Goal: Check status: Check status

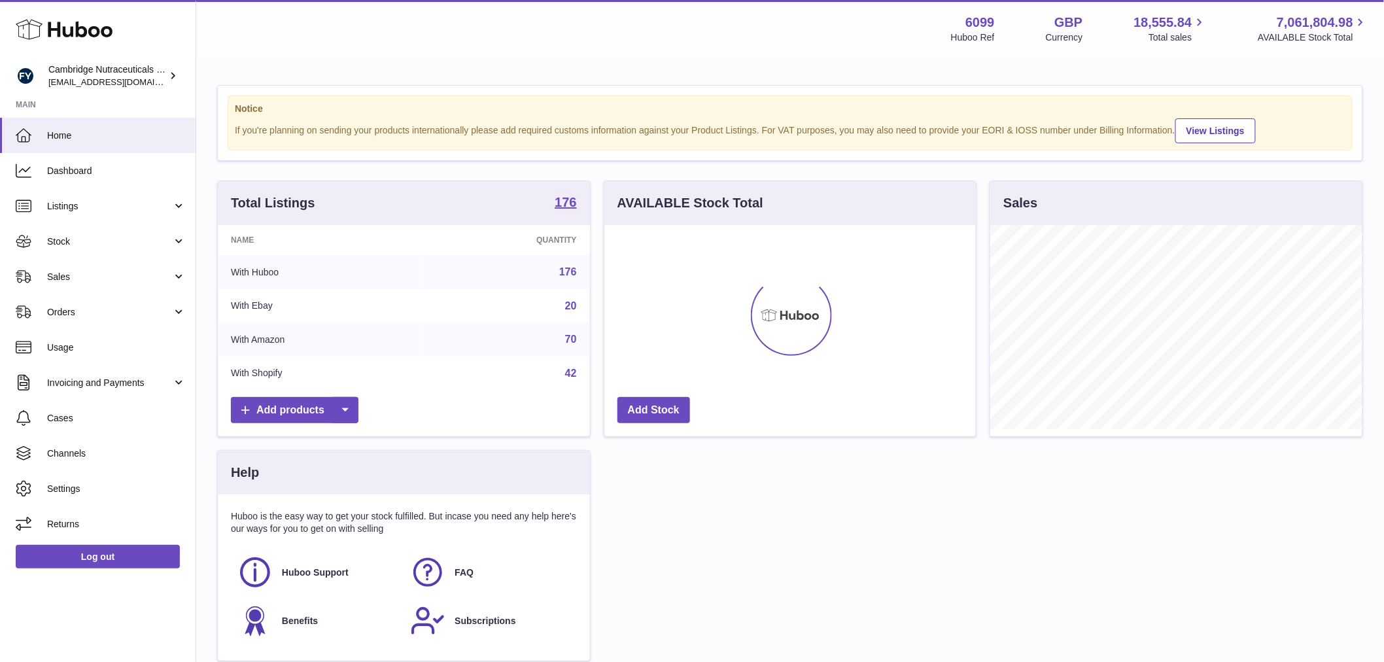
scroll to position [204, 371]
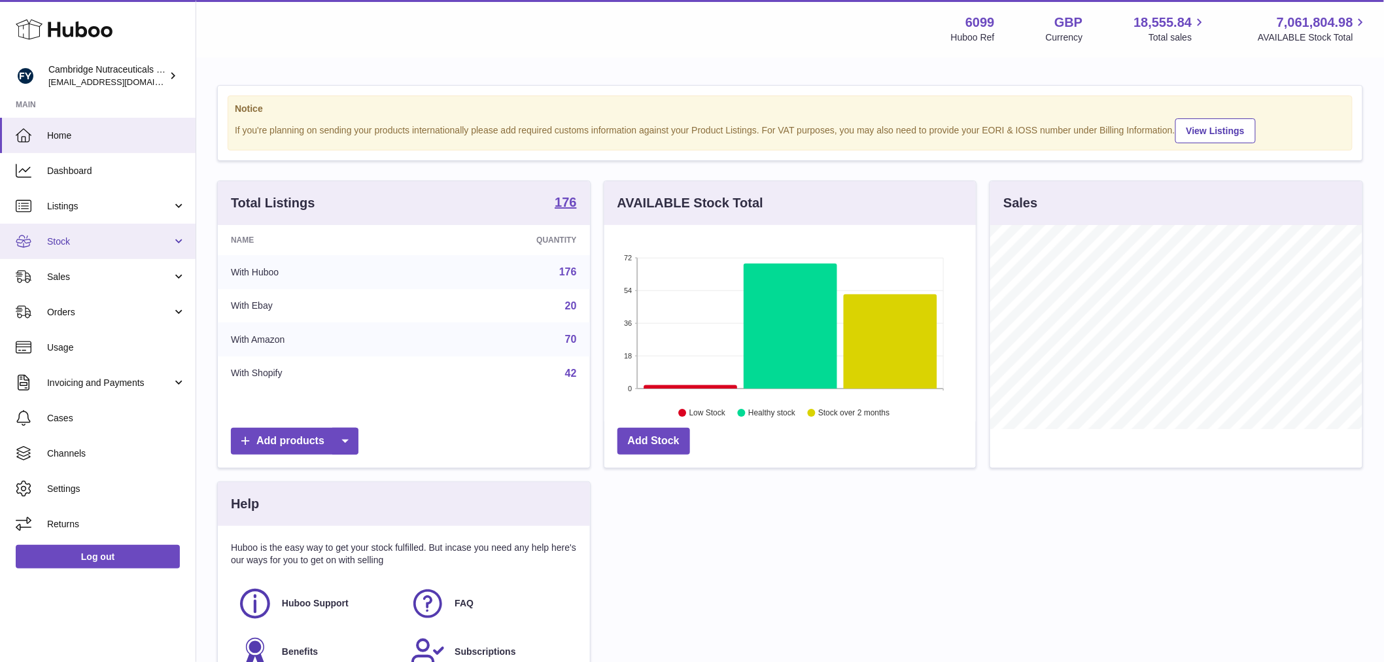
click at [99, 226] on link "Stock" at bounding box center [98, 241] width 196 height 35
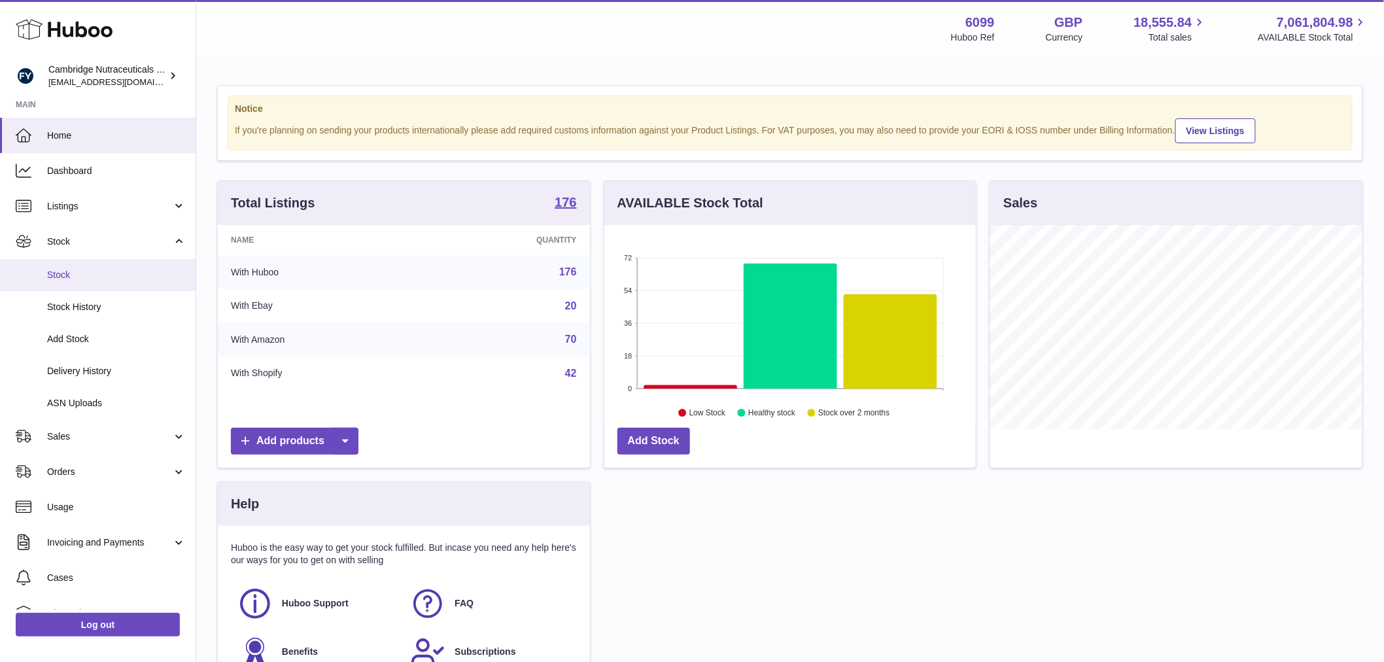
click at [107, 267] on link "Stock" at bounding box center [98, 275] width 196 height 32
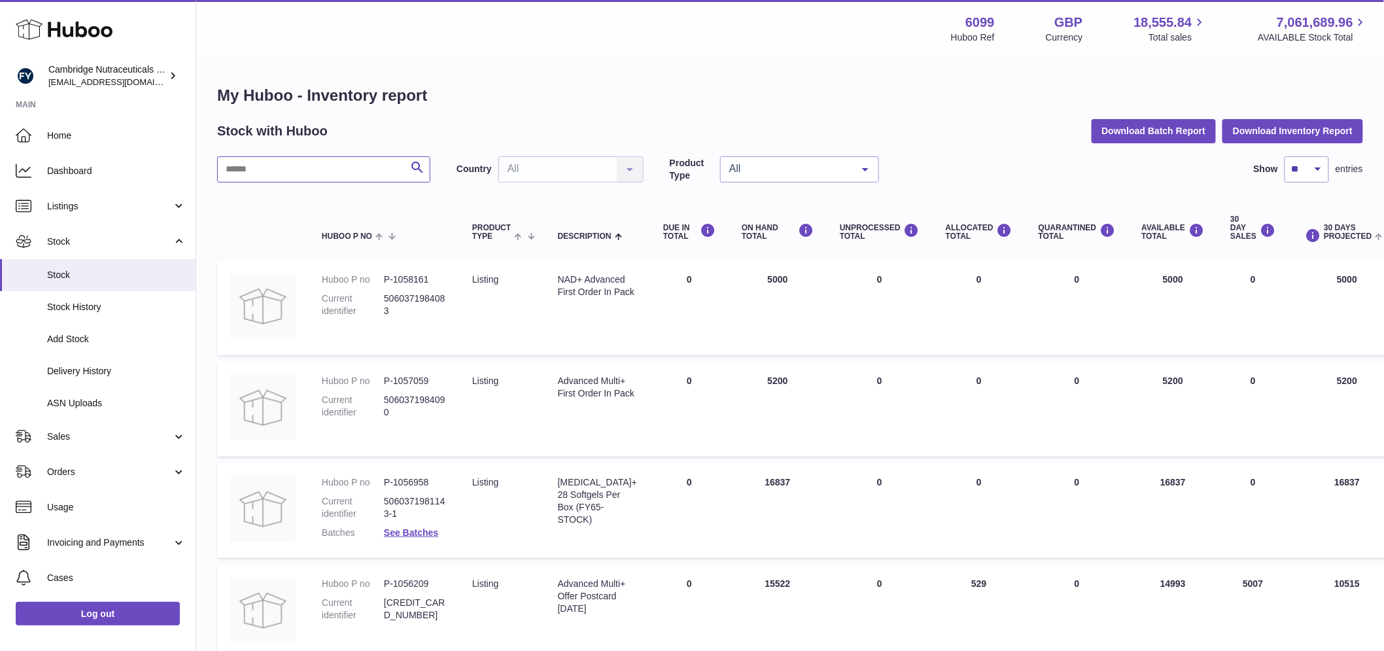
click at [305, 171] on input "text" at bounding box center [323, 169] width 213 height 26
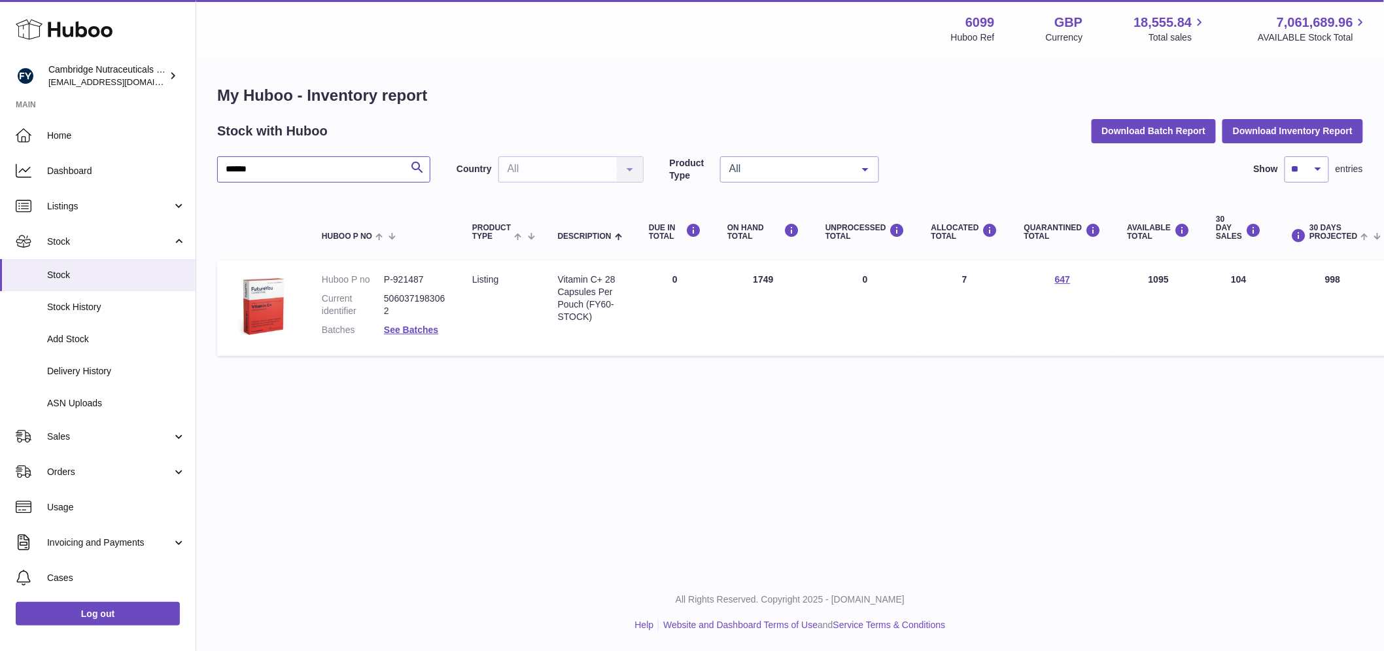
type input "******"
drag, startPoint x: 428, startPoint y: 276, endPoint x: 339, endPoint y: 282, distance: 89.1
click at [340, 282] on dl "Huboo P no P-921487 Current identifier 5060371983062 Batches See Batches" at bounding box center [384, 307] width 124 height 69
click at [416, 291] on dl "Huboo P no P-921487 Current identifier 5060371983062 Batches See Batches" at bounding box center [384, 307] width 124 height 69
drag, startPoint x: 424, startPoint y: 278, endPoint x: 381, endPoint y: 273, distance: 43.4
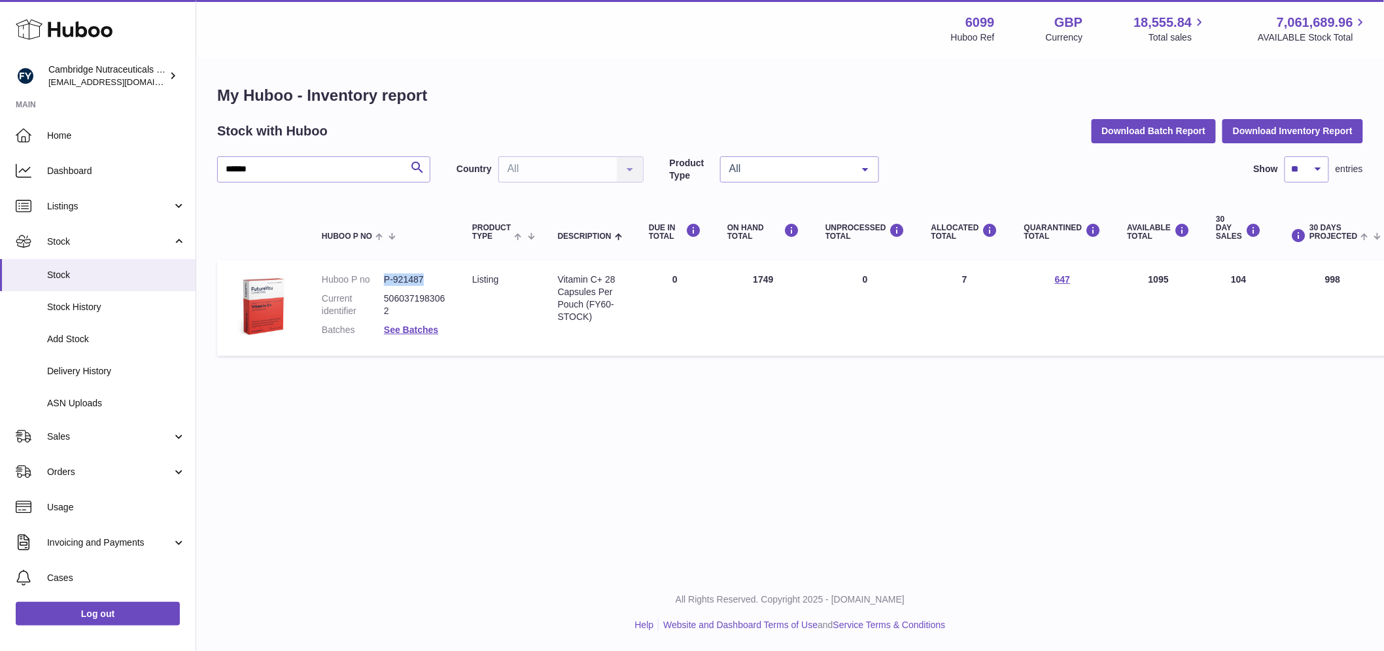
click at [381, 273] on dl "Huboo P no P-921487 Current identifier 5060371983062 Batches See Batches" at bounding box center [384, 307] width 124 height 69
copy dl "P-921487"
drag, startPoint x: 603, startPoint y: 280, endPoint x: 543, endPoint y: 275, distance: 60.3
click at [543, 275] on tr "Huboo P no P-921487 Current identifier 5060371983062 Batches See Batches Produc…" at bounding box center [933, 307] width 1433 height 95
copy tr "Description Vitamin C+"
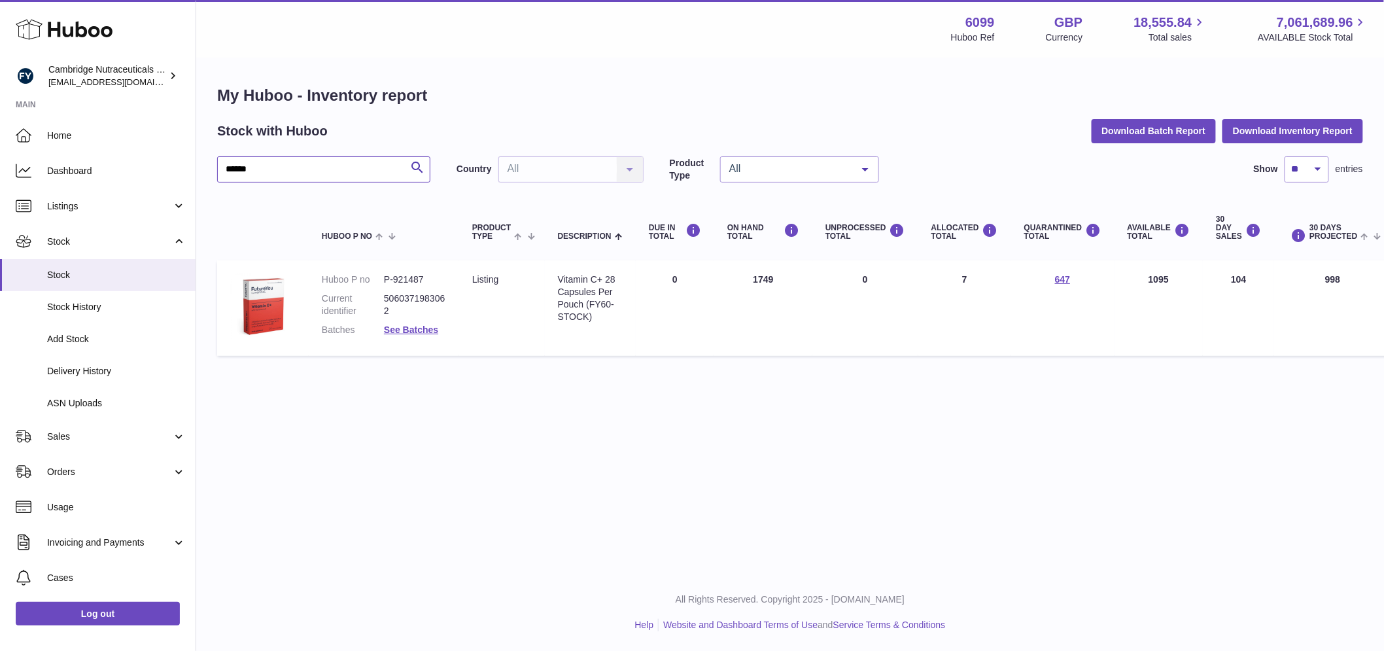
drag, startPoint x: 292, startPoint y: 165, endPoint x: 242, endPoint y: 194, distance: 57.4
click at [109, 167] on div "Huboo Cambridge Nutraceuticals Ltd huboo@camnutra.com Main Home Dashboard Listi…" at bounding box center [692, 325] width 1384 height 651
drag, startPoint x: 277, startPoint y: 165, endPoint x: 110, endPoint y: 185, distance: 168.6
click at [110, 185] on div "Huboo Cambridge Nutraceuticals Ltd huboo@camnutra.com Main Home Dashboard Listi…" at bounding box center [692, 325] width 1384 height 651
click at [278, 171] on input "****" at bounding box center [323, 169] width 213 height 26
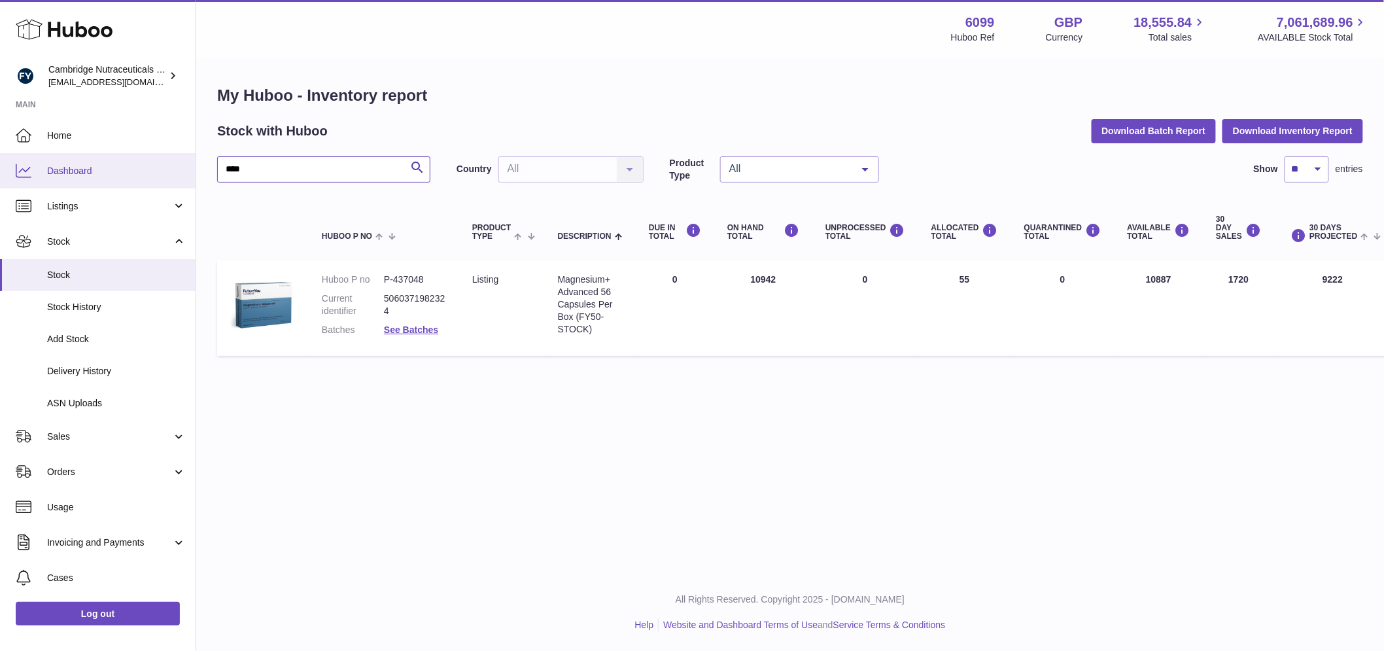
drag, startPoint x: 278, startPoint y: 171, endPoint x: 164, endPoint y: 180, distance: 114.2
click at [164, 180] on div "Huboo Cambridge Nutraceuticals Ltd huboo@camnutra.com Main Home Dashboard Listi…" at bounding box center [692, 325] width 1384 height 651
click at [262, 169] on input "****" at bounding box center [323, 169] width 213 height 26
type input "*"
click at [283, 153] on div "My Huboo - Inventory report Stock with Huboo Download Batch Report Download Inv…" at bounding box center [790, 223] width 1146 height 277
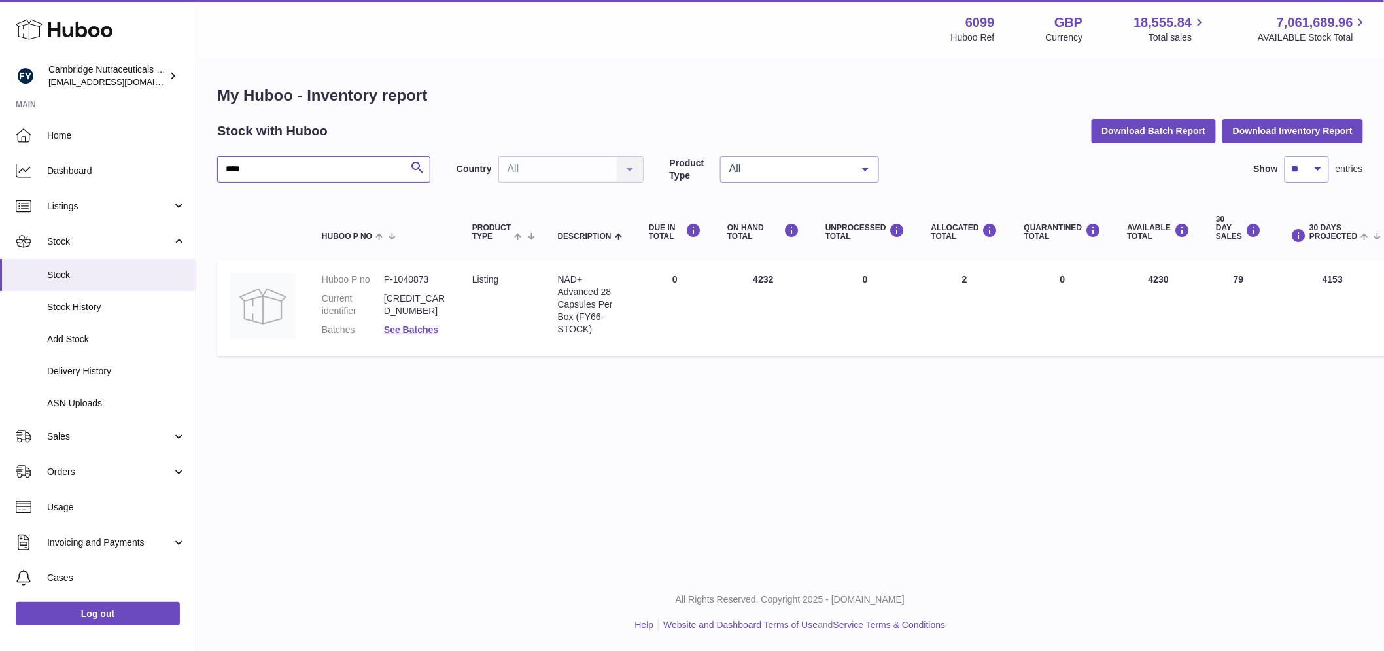
click at [286, 171] on input "****" at bounding box center [323, 169] width 213 height 26
type input "****"
click at [70, 368] on span "Delivery History" at bounding box center [116, 371] width 139 height 12
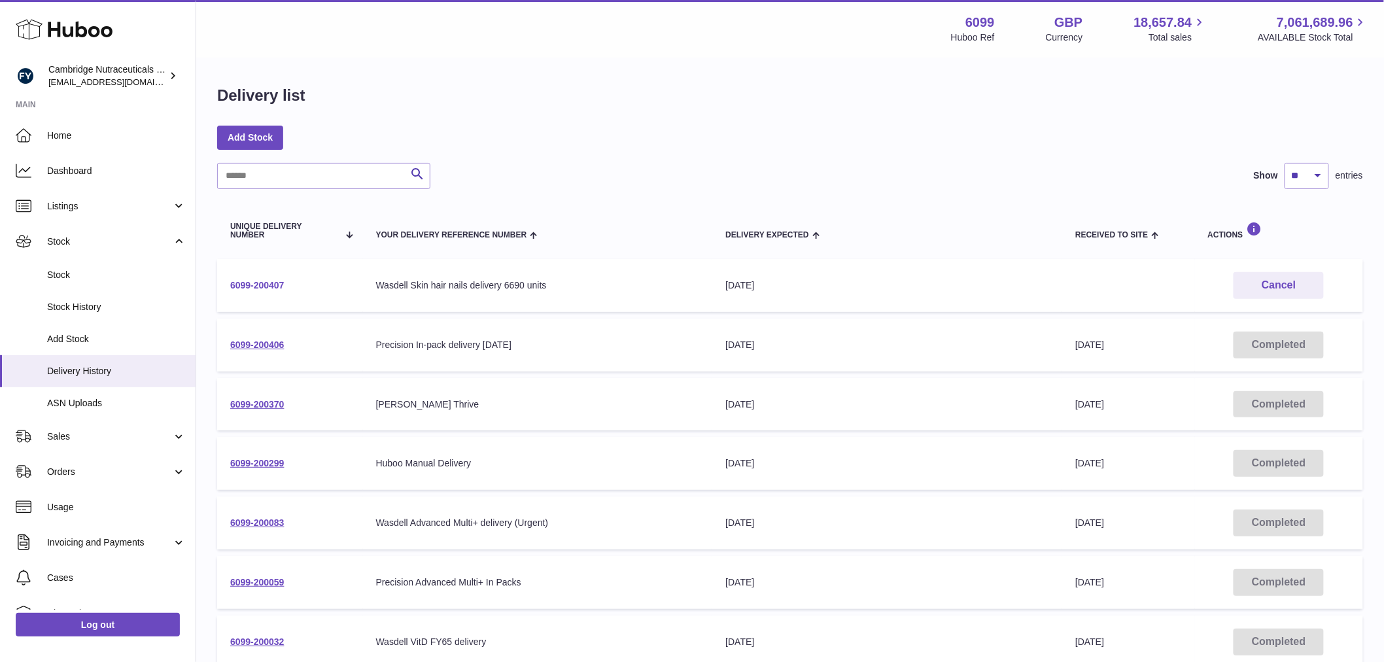
click at [265, 281] on link "6099-200407" at bounding box center [257, 285] width 54 height 10
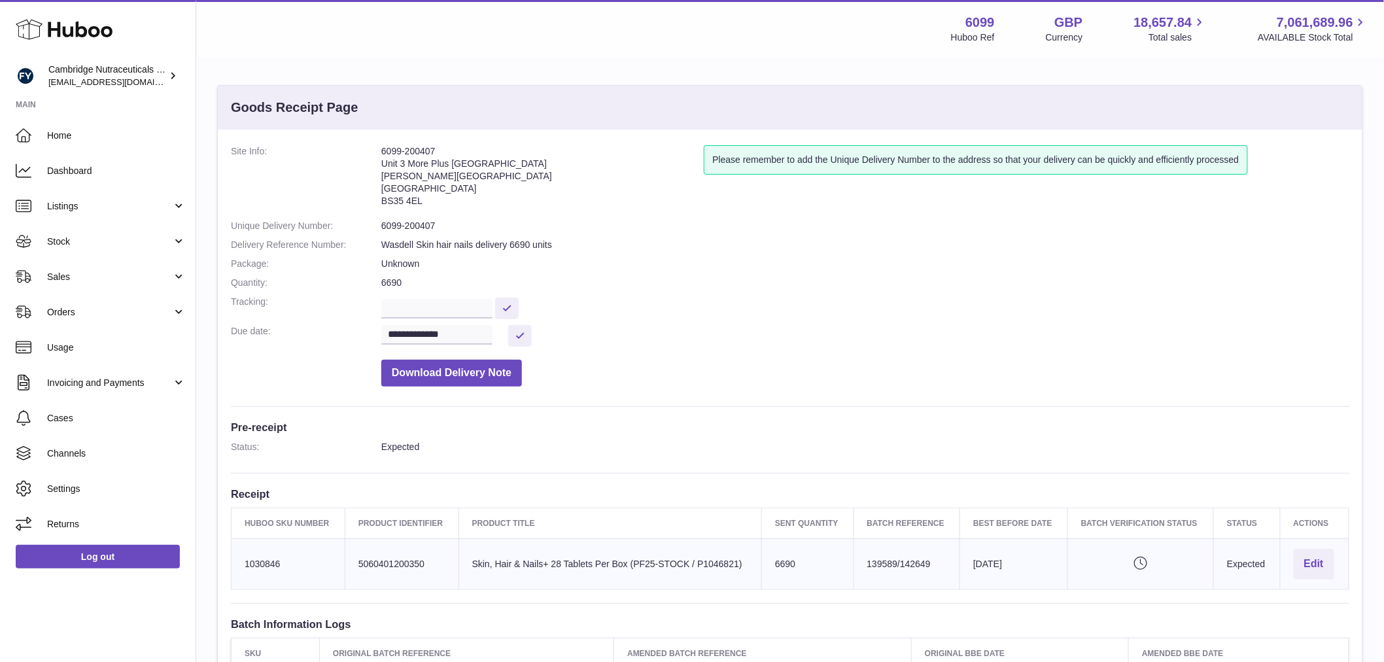
drag, startPoint x: 439, startPoint y: 150, endPoint x: 373, endPoint y: 154, distance: 66.1
click at [373, 154] on dl "**********" at bounding box center [790, 269] width 1118 height 248
copy dl "6099-200407"
click at [144, 555] on link "Log out" at bounding box center [98, 557] width 164 height 24
